Goal: Understand process/instructions: Learn about a topic

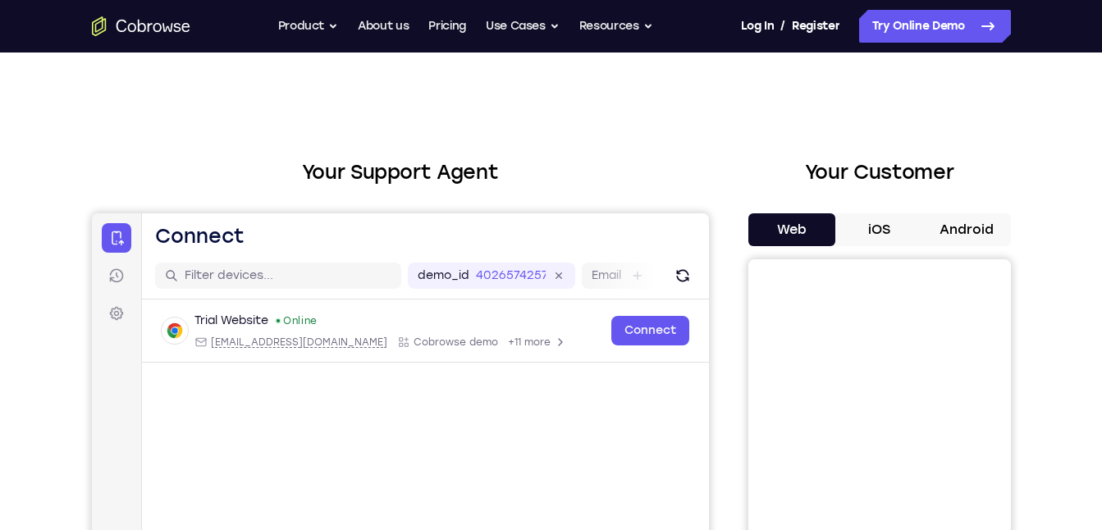
click at [975, 231] on button "Android" at bounding box center [967, 229] width 88 height 33
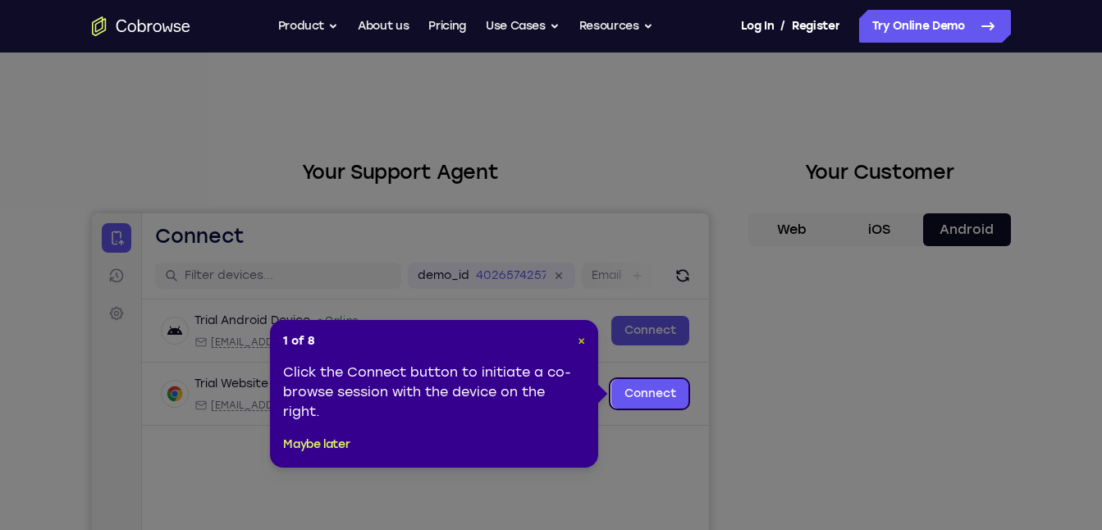
click at [582, 343] on span "×" at bounding box center [581, 341] width 7 height 14
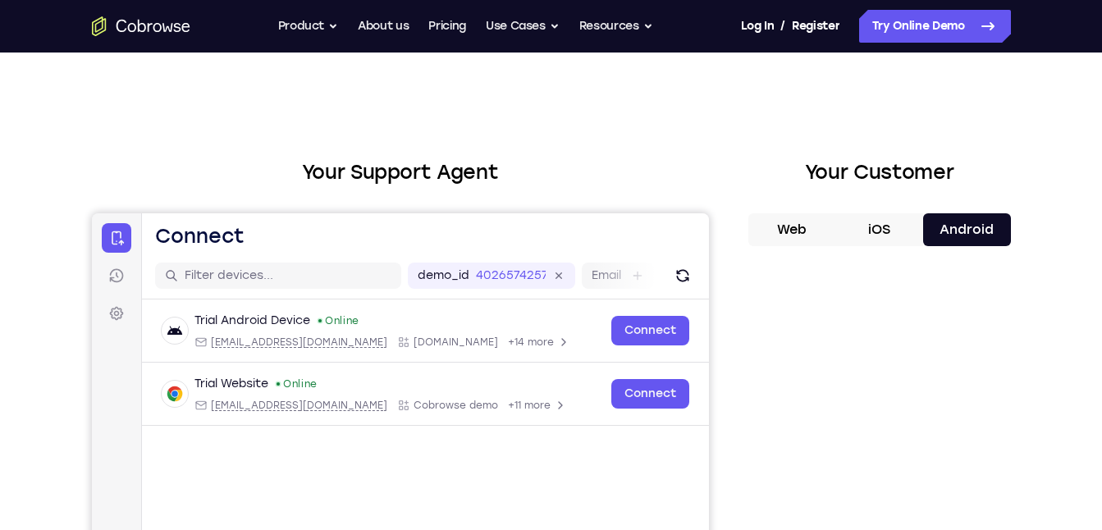
scroll to position [5, 0]
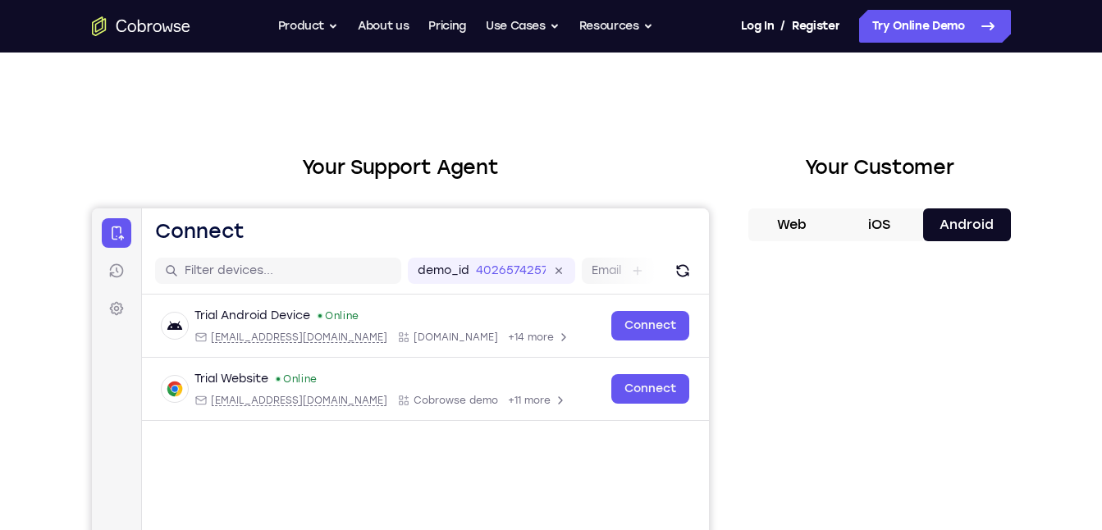
click at [882, 232] on button "iOS" at bounding box center [880, 224] width 88 height 33
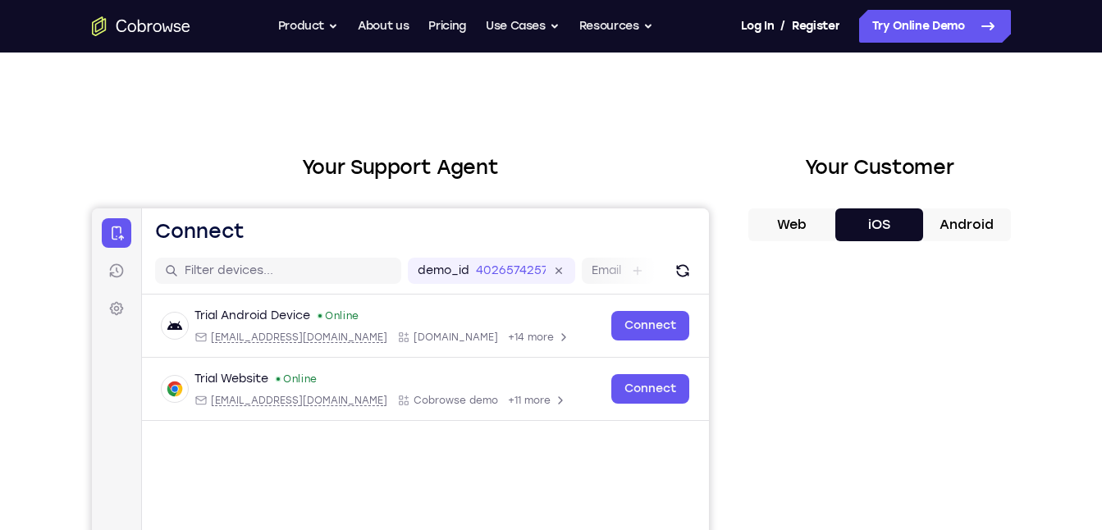
click at [947, 227] on button "Android" at bounding box center [967, 224] width 88 height 33
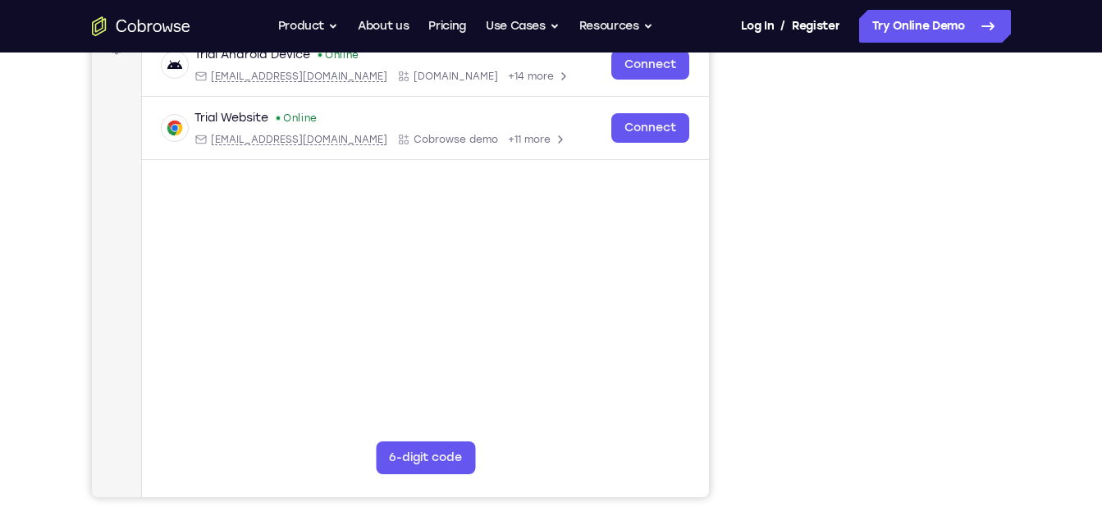
scroll to position [264, 0]
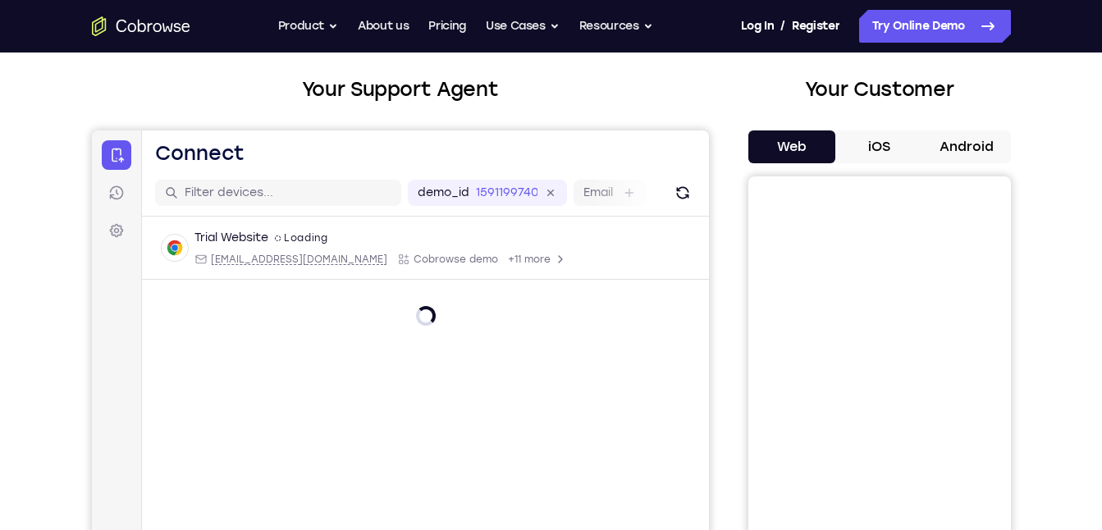
scroll to position [80, 0]
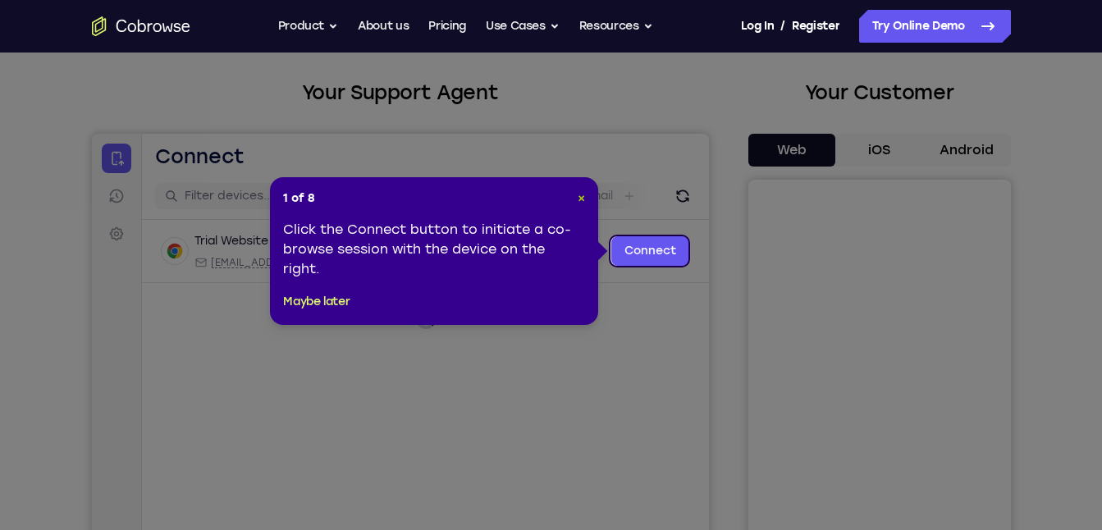
click at [578, 197] on span "×" at bounding box center [581, 198] width 7 height 14
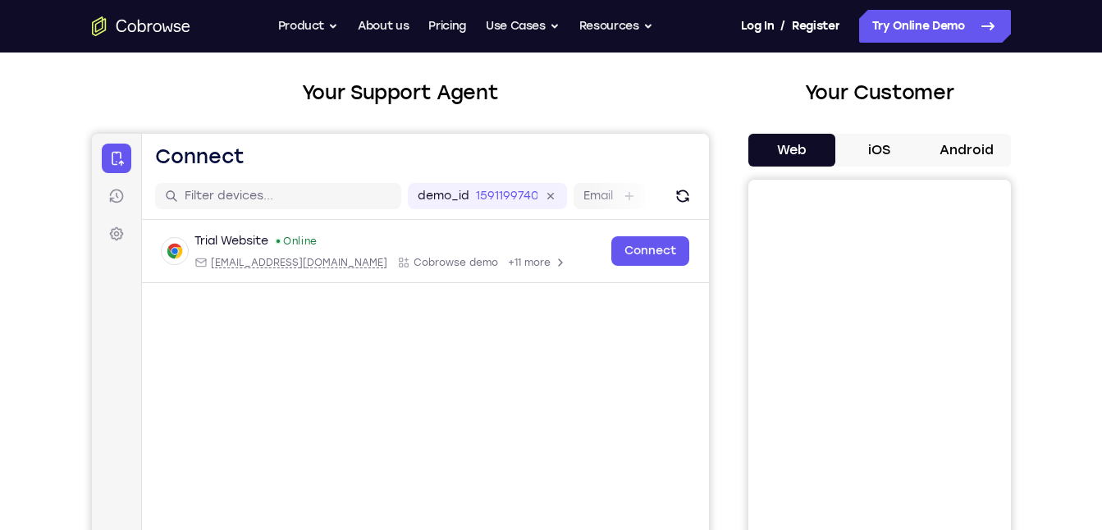
click at [980, 155] on button "Android" at bounding box center [967, 150] width 88 height 33
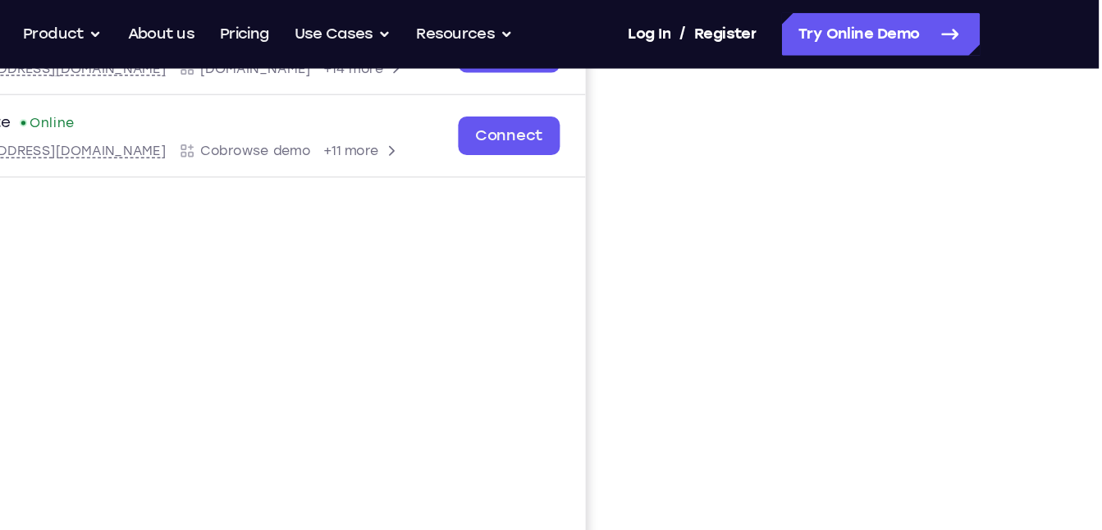
scroll to position [287, 0]
